Goal: Submit feedback/report problem

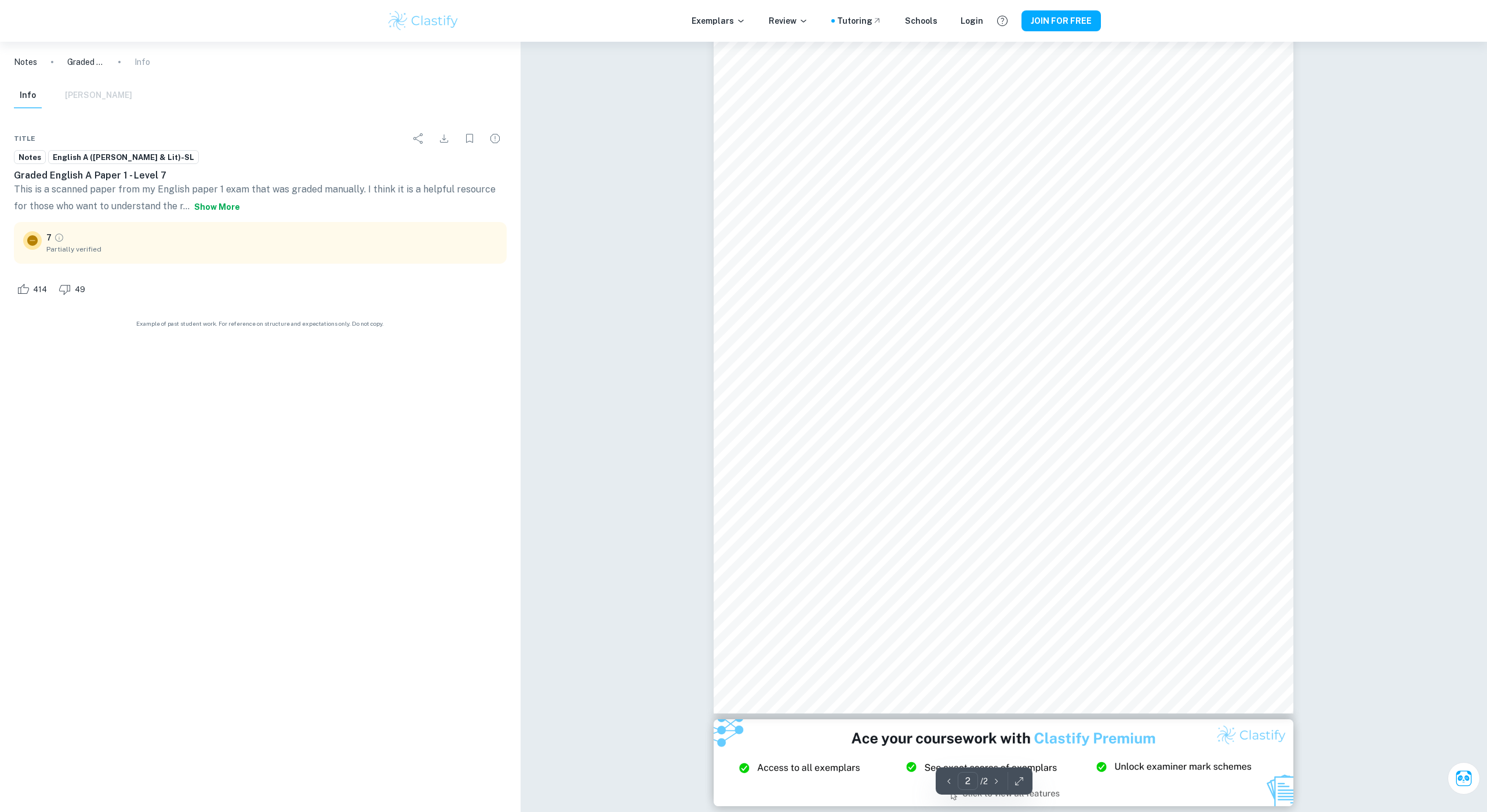
scroll to position [285, 0]
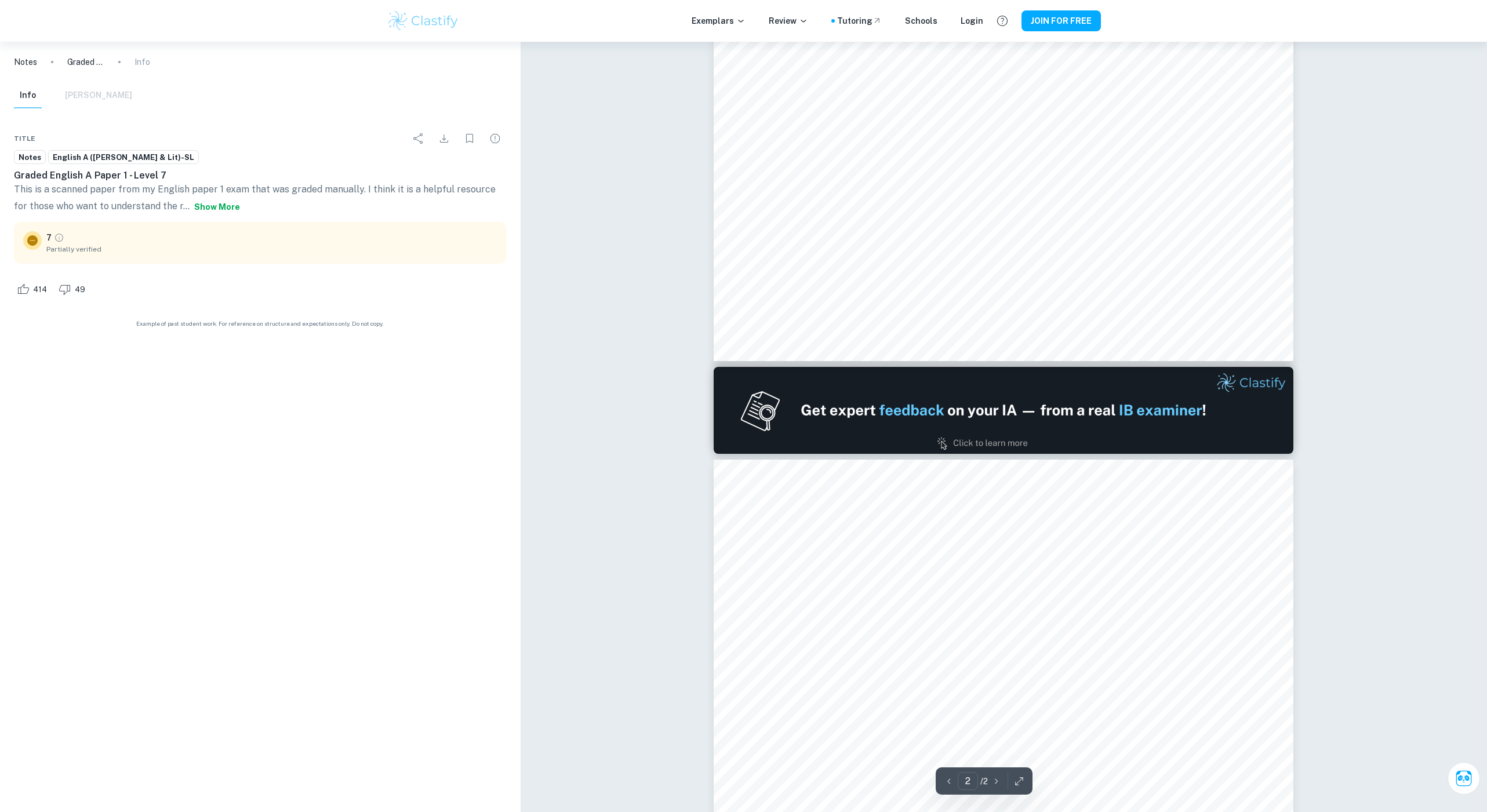
type input "1"
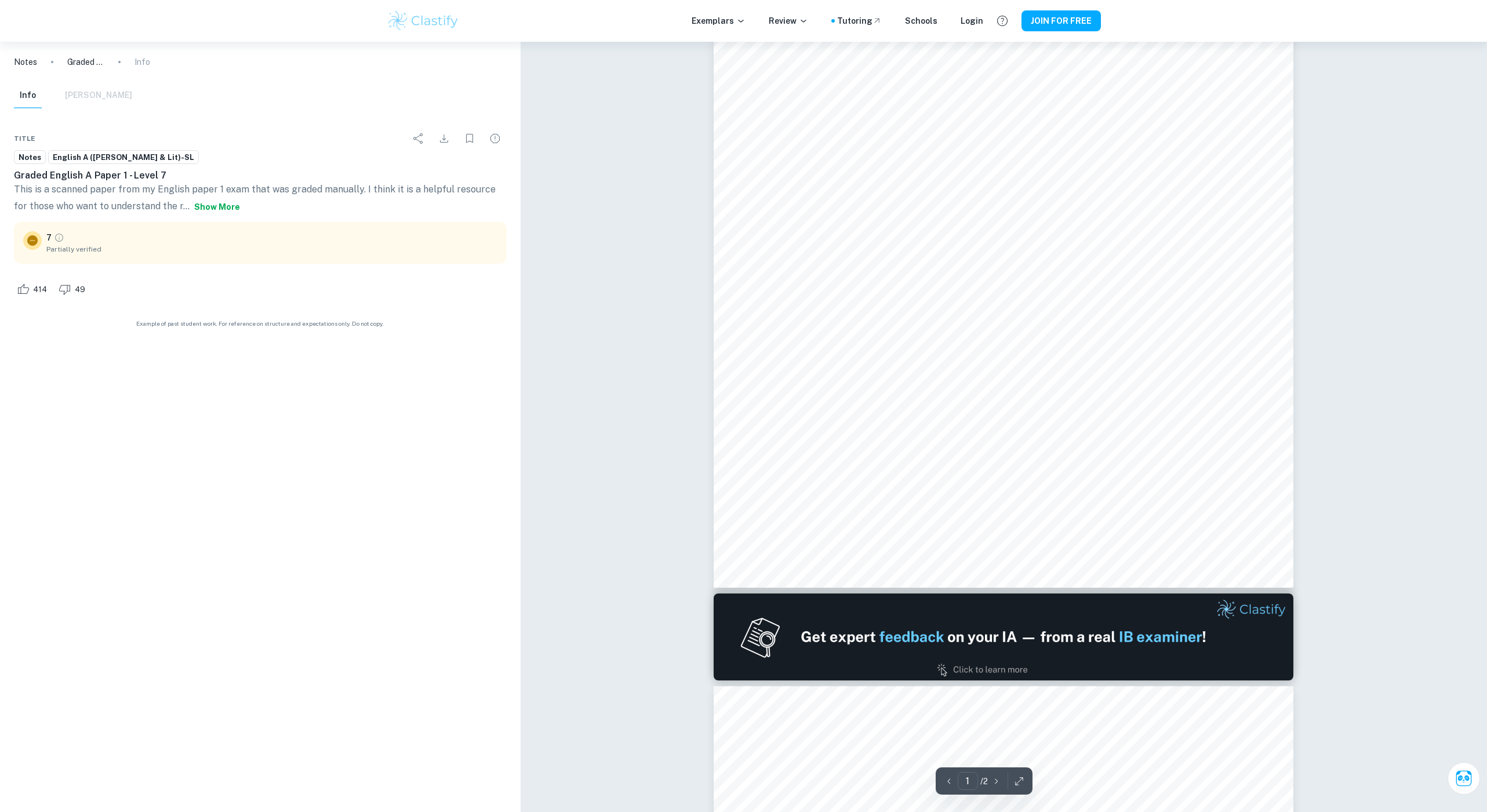
scroll to position [0, 0]
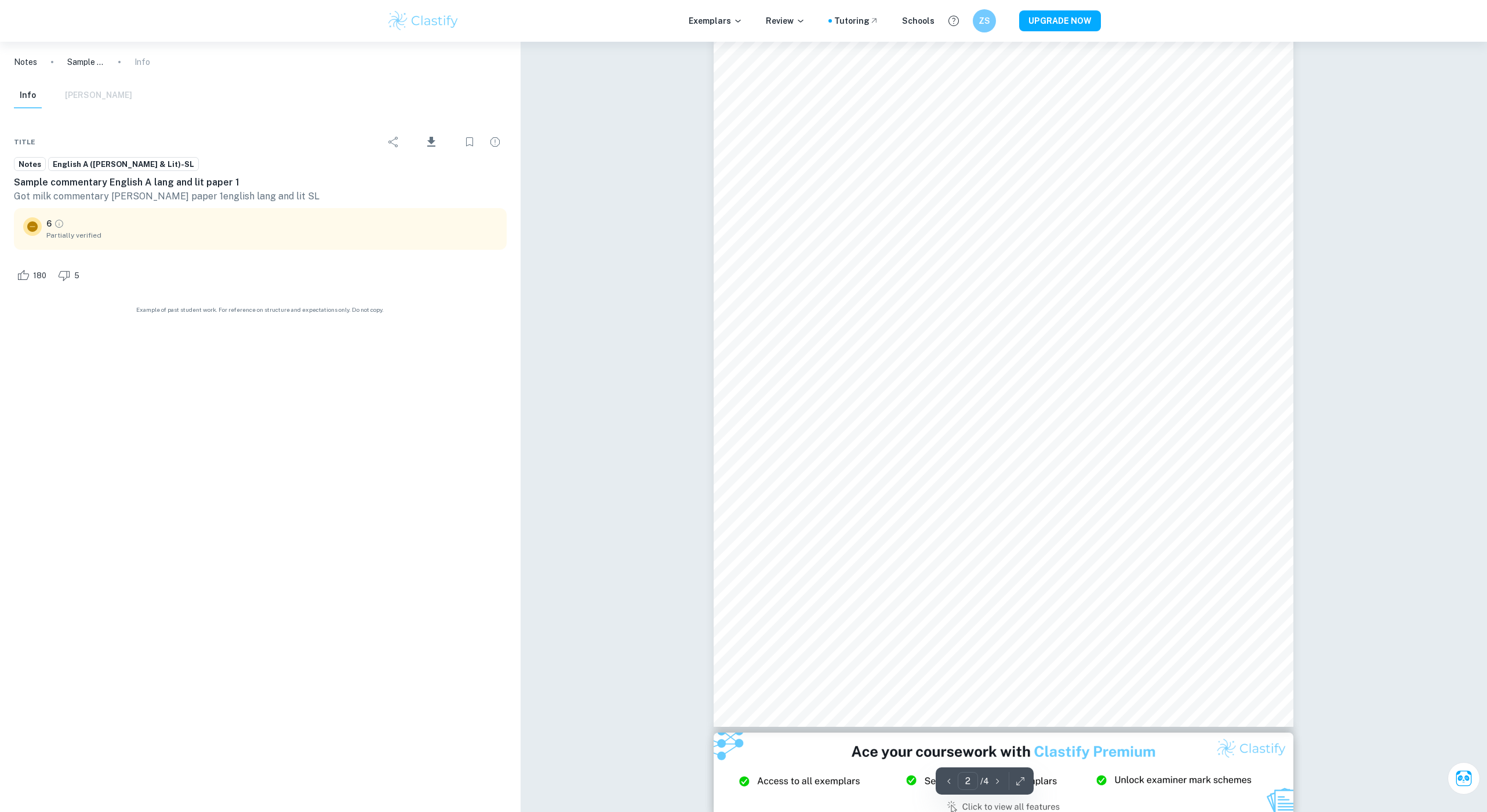
scroll to position [879, 0]
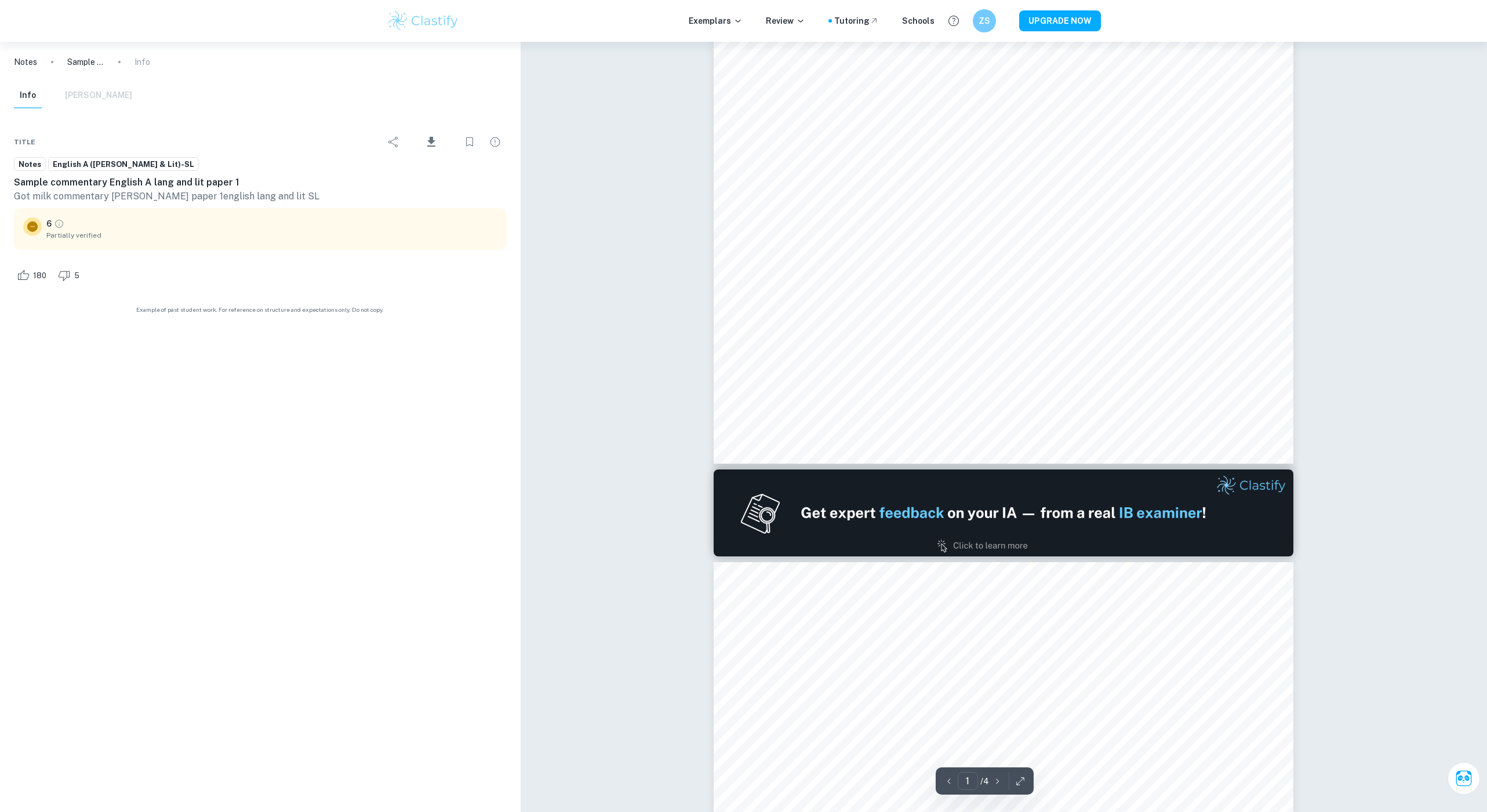
type input "2"
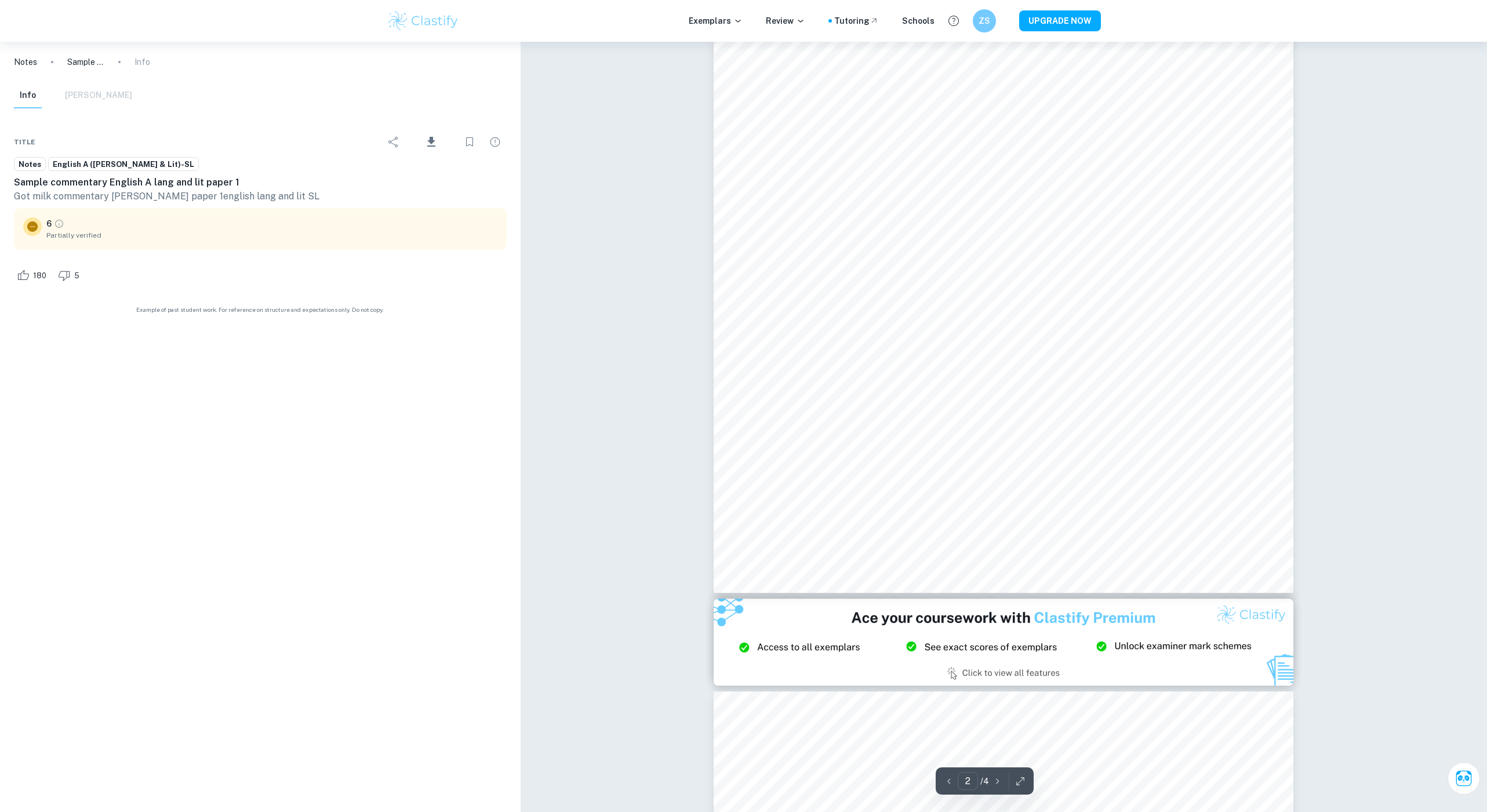
scroll to position [1057, 0]
click at [52, 236] on span "Partially verified" at bounding box center [271, 236] width 451 height 11
click at [36, 234] on div at bounding box center [33, 226] width 19 height 19
click at [27, 222] on icon at bounding box center [32, 226] width 14 height 14
click at [56, 221] on icon "Grade partially verified" at bounding box center [60, 224] width 11 height 11
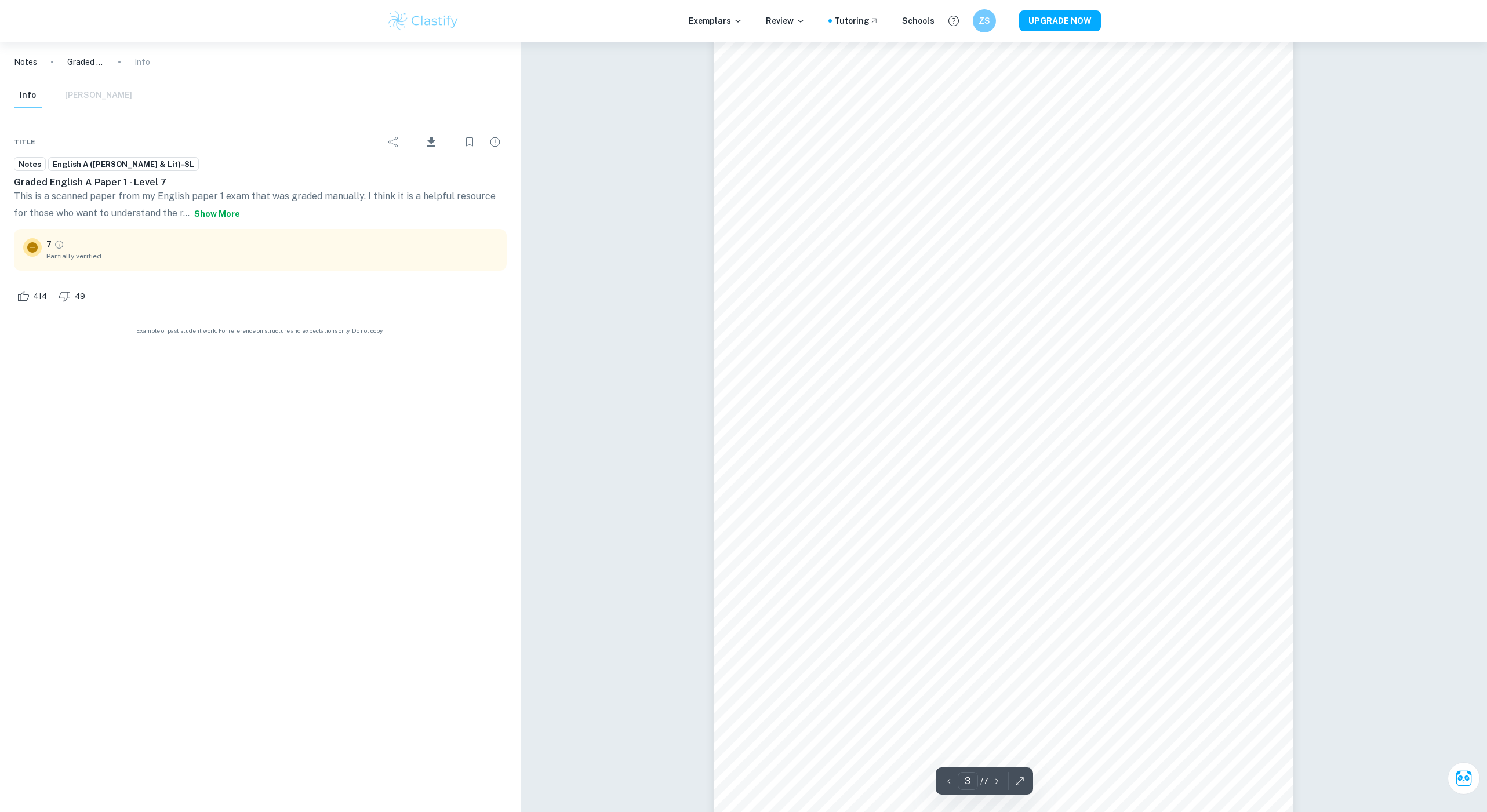
scroll to position [1913, 0]
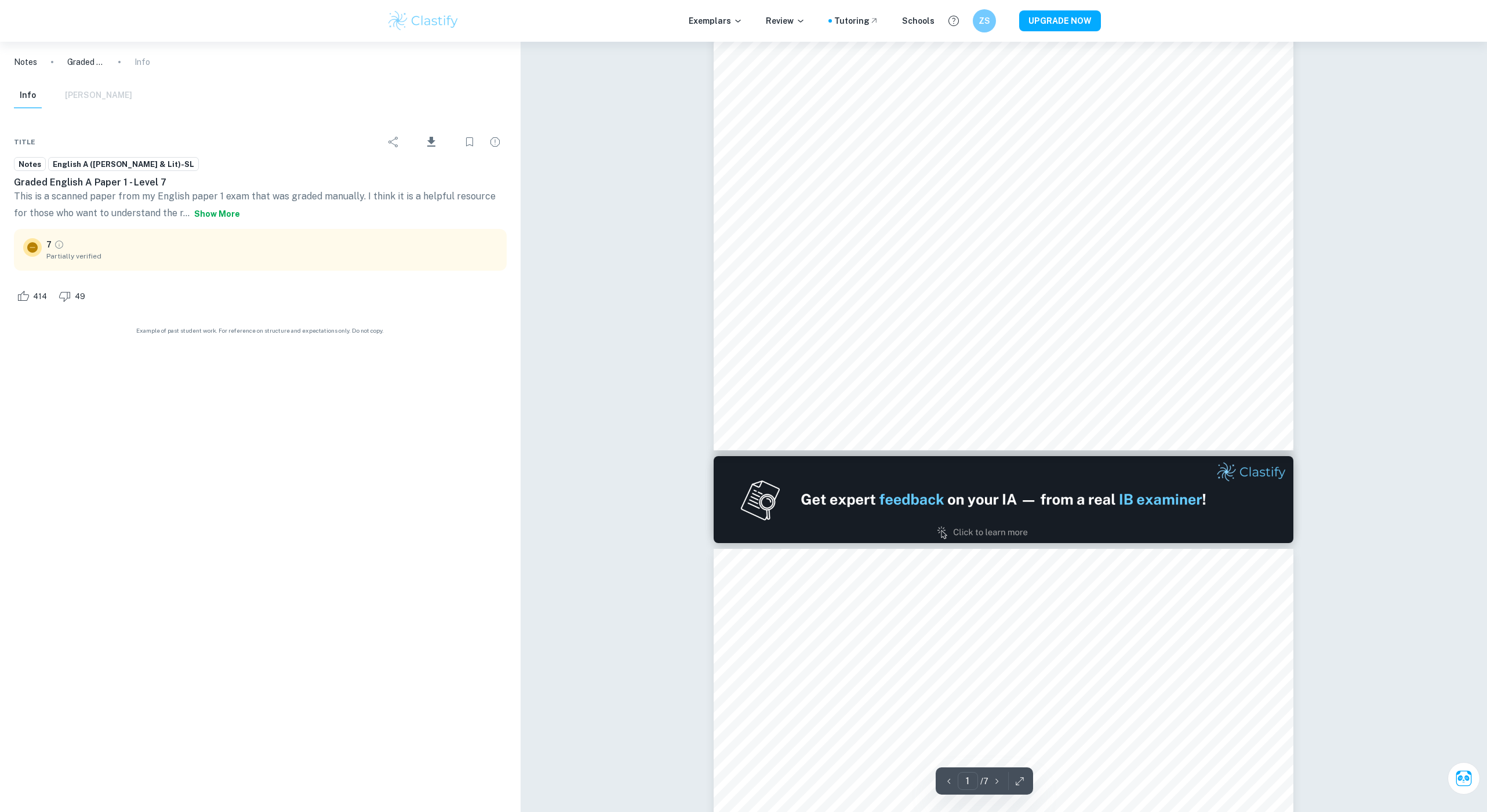
type input "2"
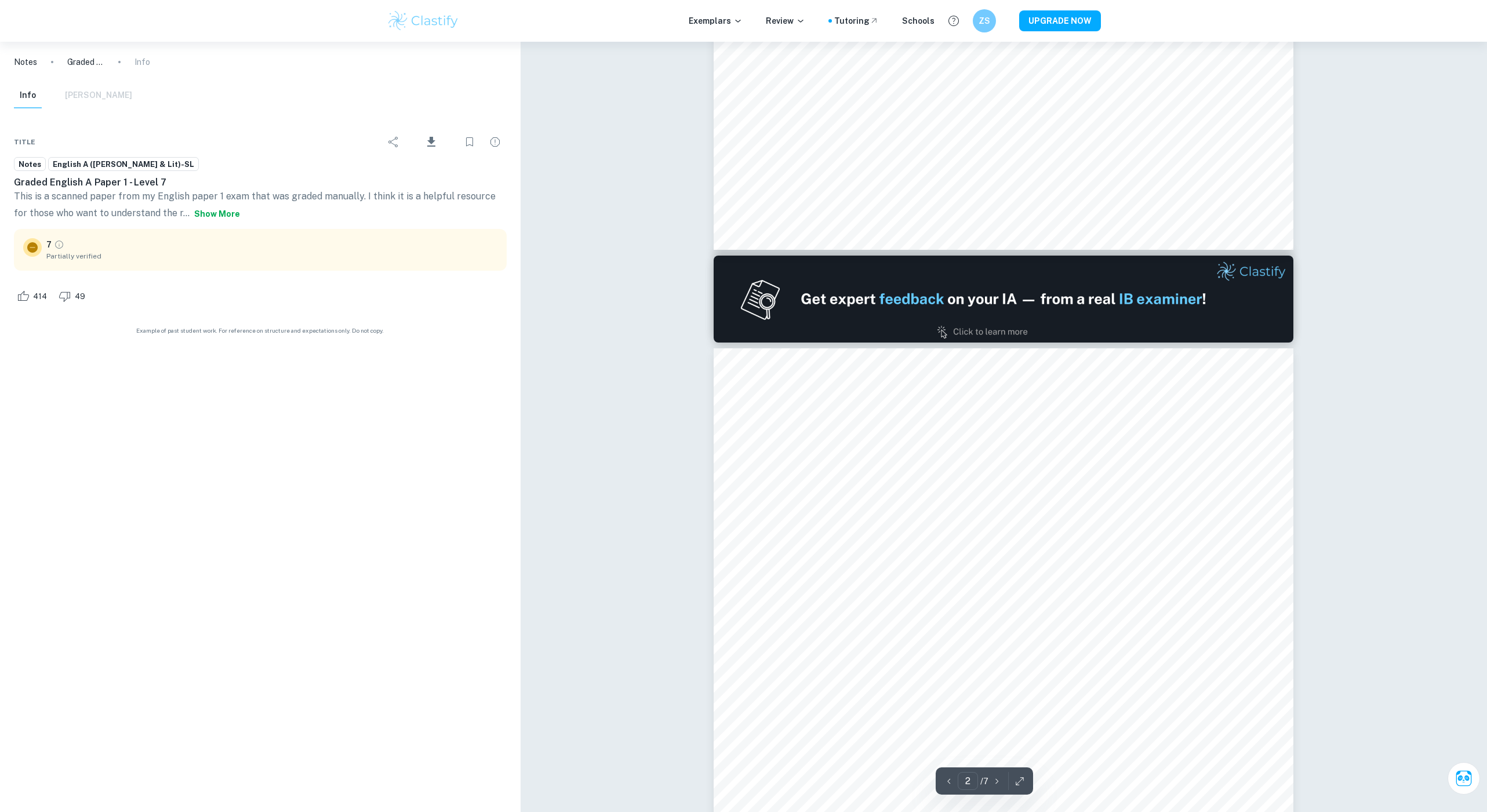
scroll to position [572, 0]
